Goal: Download file/media

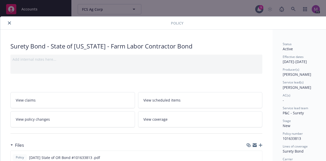
scroll to position [47, 0]
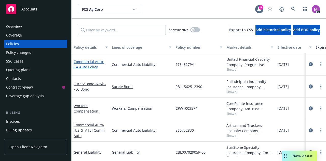
click at [86, 66] on span "- CA Auto Policy" at bounding box center [89, 64] width 31 height 10
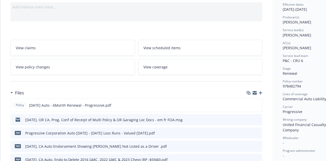
scroll to position [75, 0]
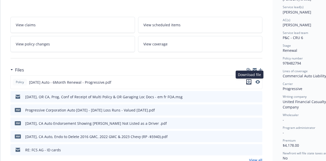
click at [250, 82] on icon "download file" at bounding box center [249, 82] width 4 height 4
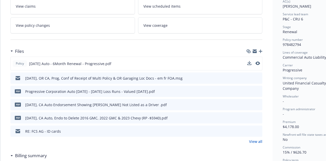
scroll to position [94, 0]
